Goal: Information Seeking & Learning: Find contact information

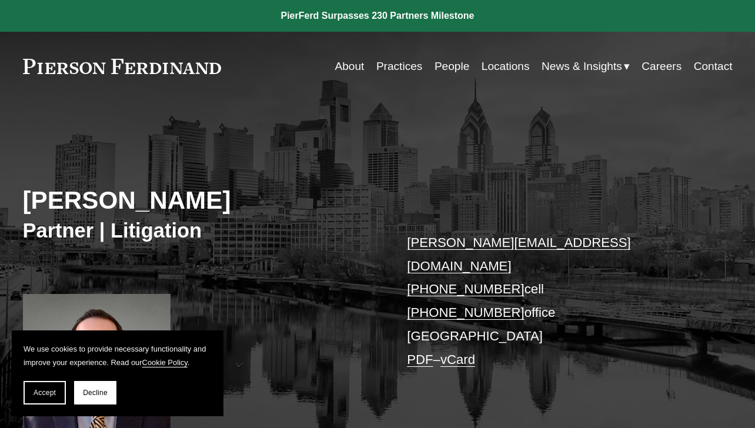
scroll to position [90, 0]
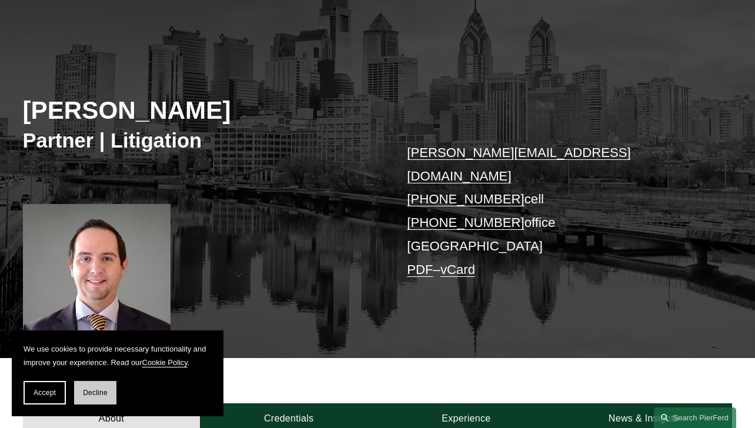
click at [106, 397] on span "Decline" at bounding box center [95, 393] width 25 height 8
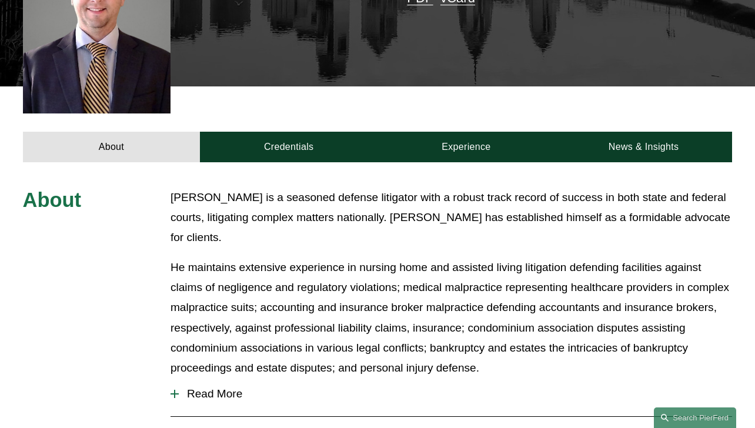
scroll to position [367, 0]
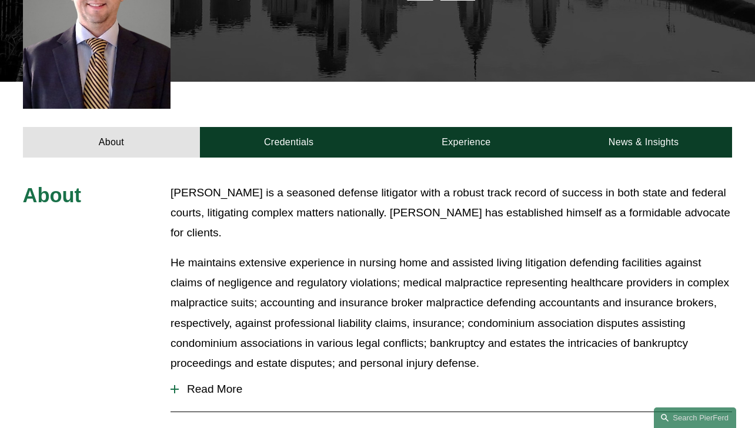
click at [214, 383] on span "Read More" at bounding box center [456, 389] width 554 height 13
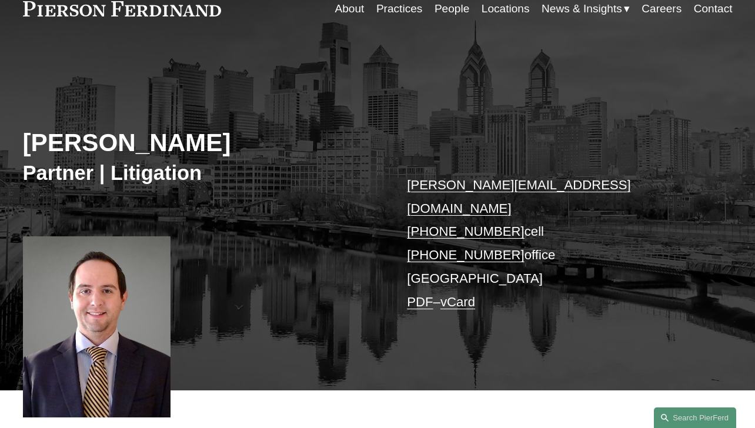
scroll to position [0, 0]
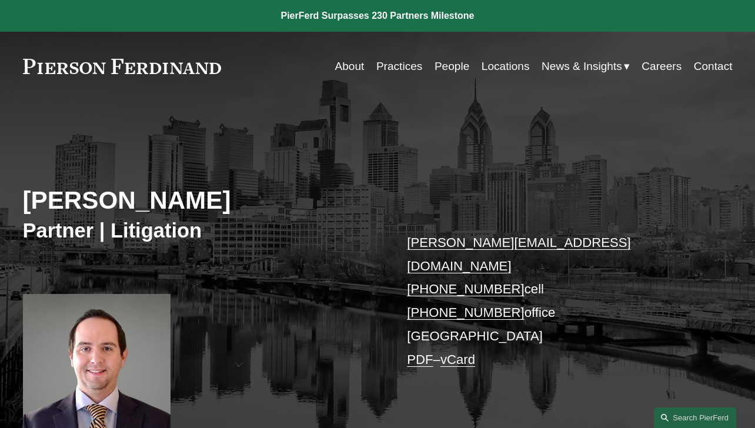
click at [510, 65] on link "Locations" at bounding box center [506, 66] width 48 height 22
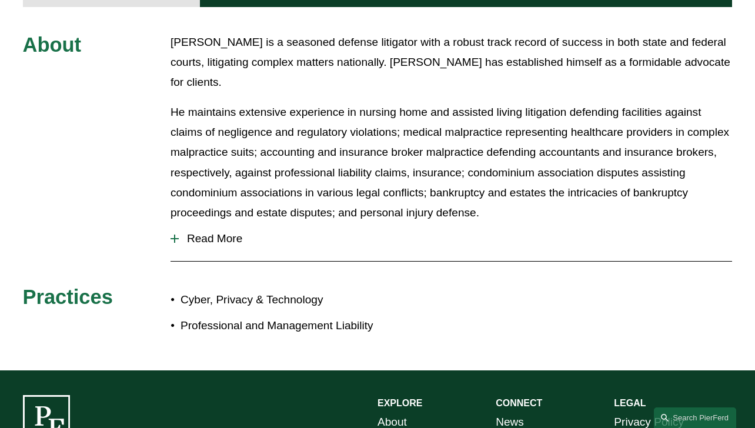
scroll to position [518, 0]
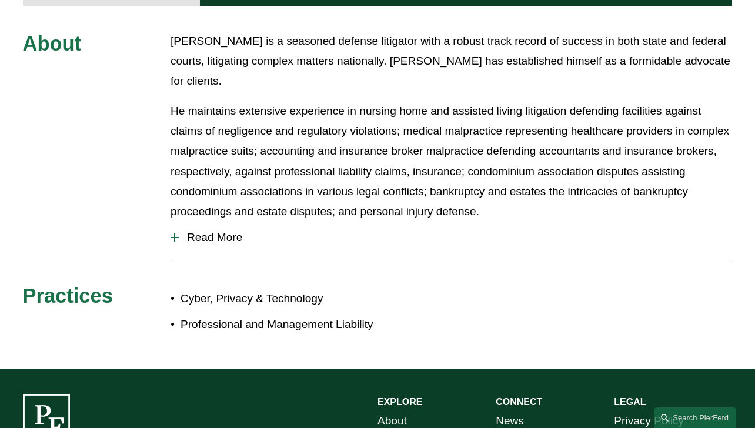
click at [223, 231] on span "Read More" at bounding box center [456, 237] width 554 height 13
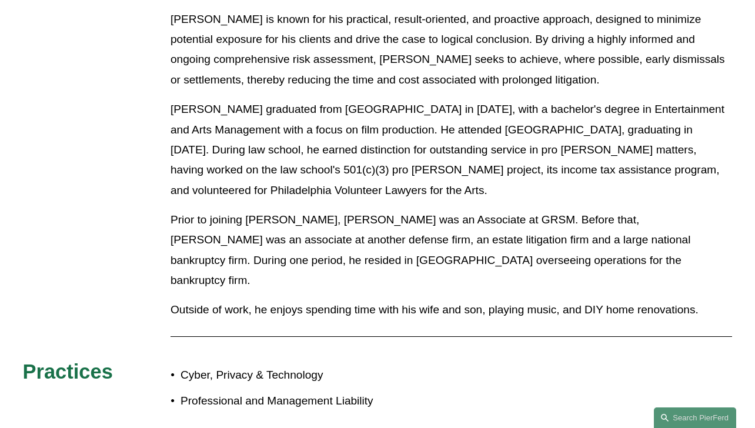
scroll to position [870, 0]
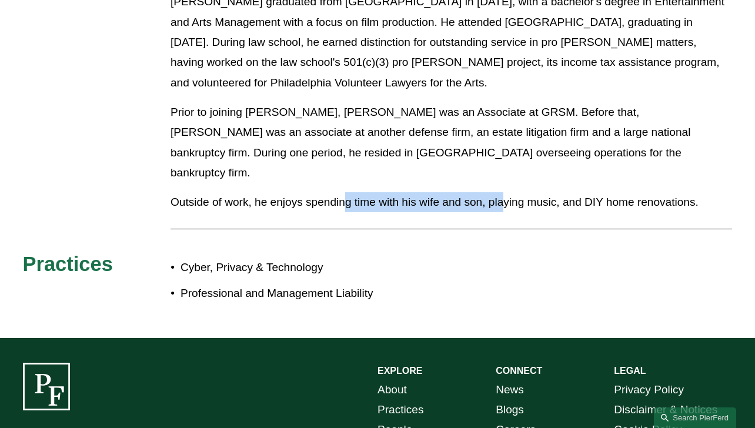
drag, startPoint x: 345, startPoint y: 133, endPoint x: 505, endPoint y: 132, distance: 160.0
click at [505, 192] on p "Outside of work, he enjoys spending time with his wife and son, playing music, …" at bounding box center [452, 202] width 562 height 20
click at [527, 224] on div at bounding box center [452, 230] width 562 height 12
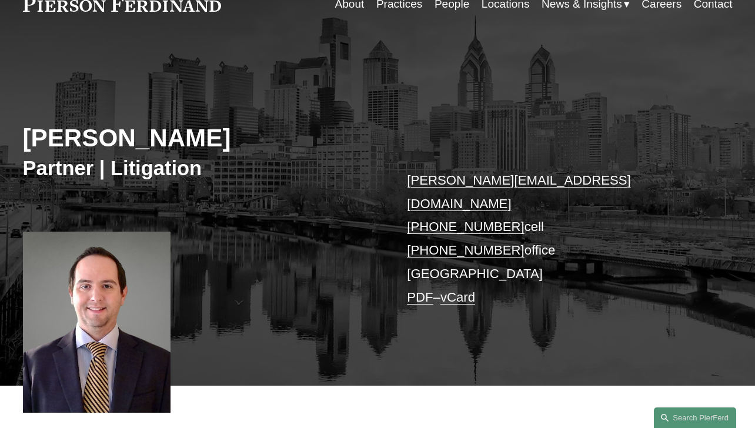
scroll to position [65, 0]
